Goal: Task Accomplishment & Management: Use online tool/utility

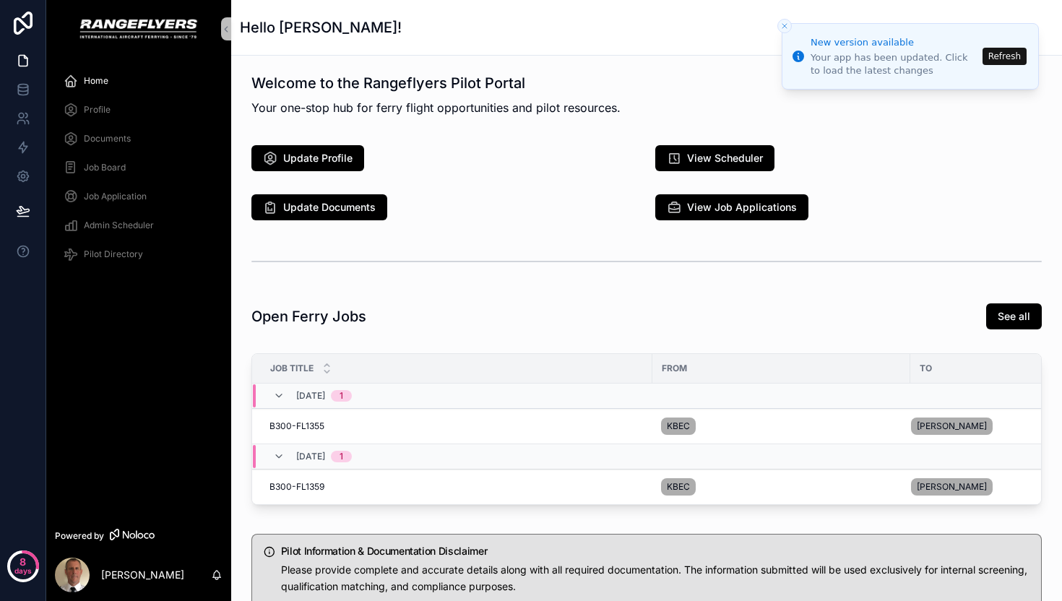
scroll to position [97, 0]
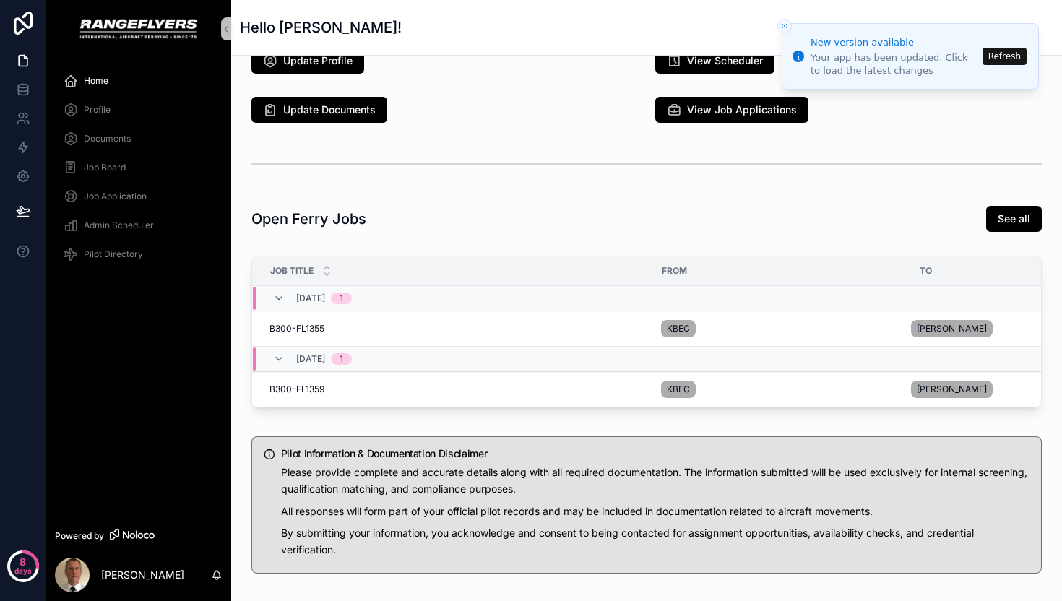
click at [1007, 58] on button "Refresh" at bounding box center [1004, 56] width 44 height 17
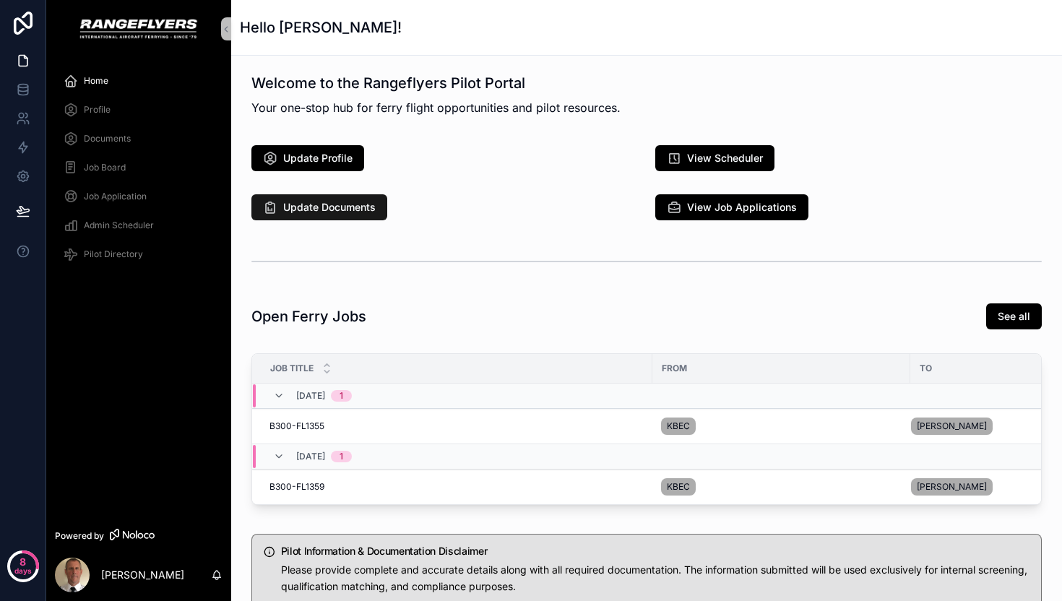
click at [295, 202] on span "Update Documents" at bounding box center [329, 207] width 92 height 14
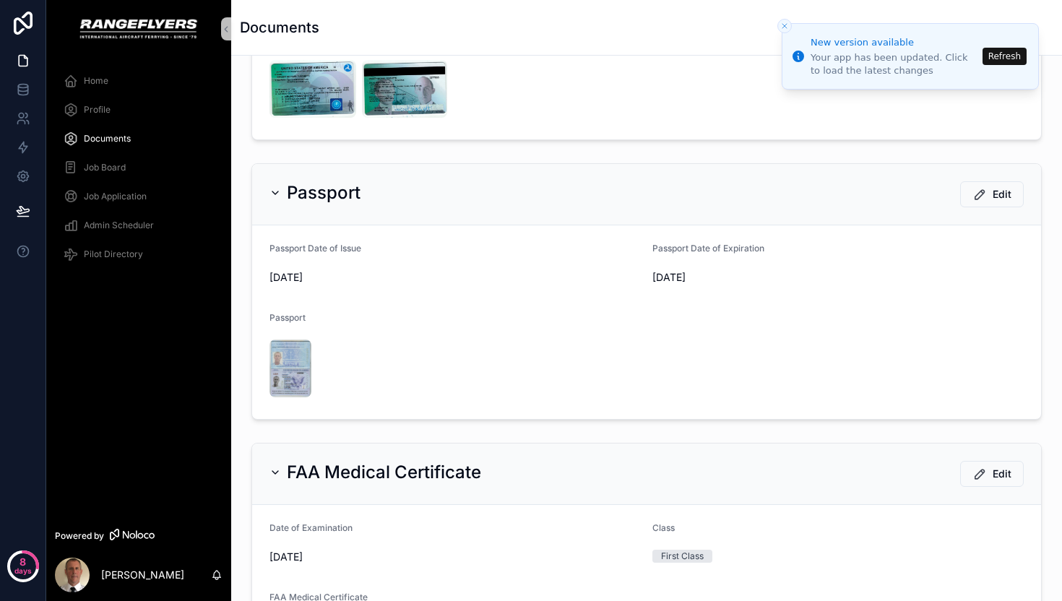
scroll to position [524, 0]
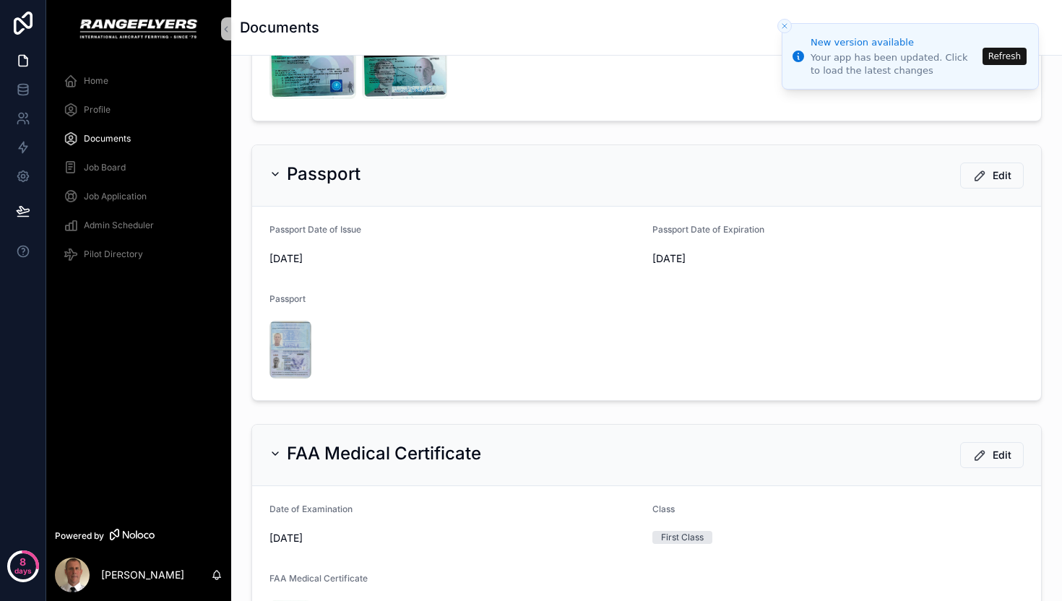
click at [1002, 57] on button "Refresh" at bounding box center [1004, 56] width 44 height 17
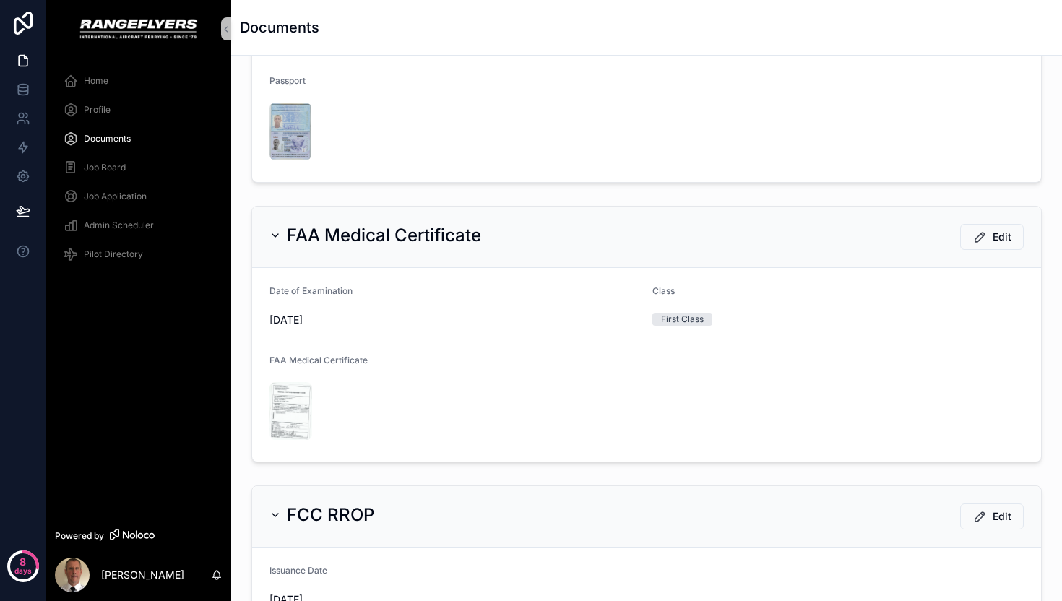
scroll to position [867, 0]
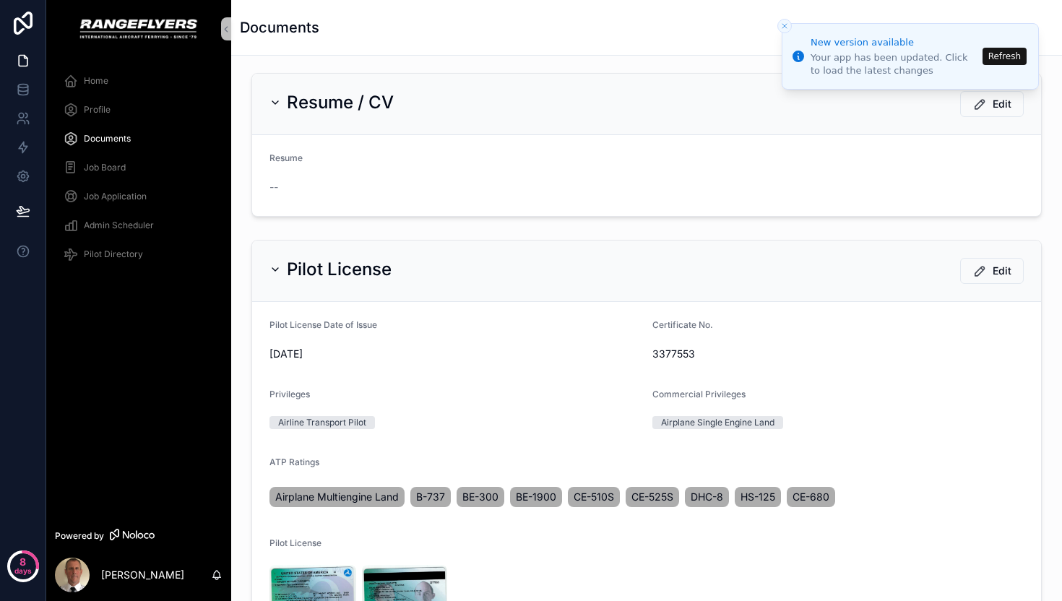
click at [784, 22] on icon "Close toast" at bounding box center [784, 26] width 9 height 9
